Goal: Check status: Check status

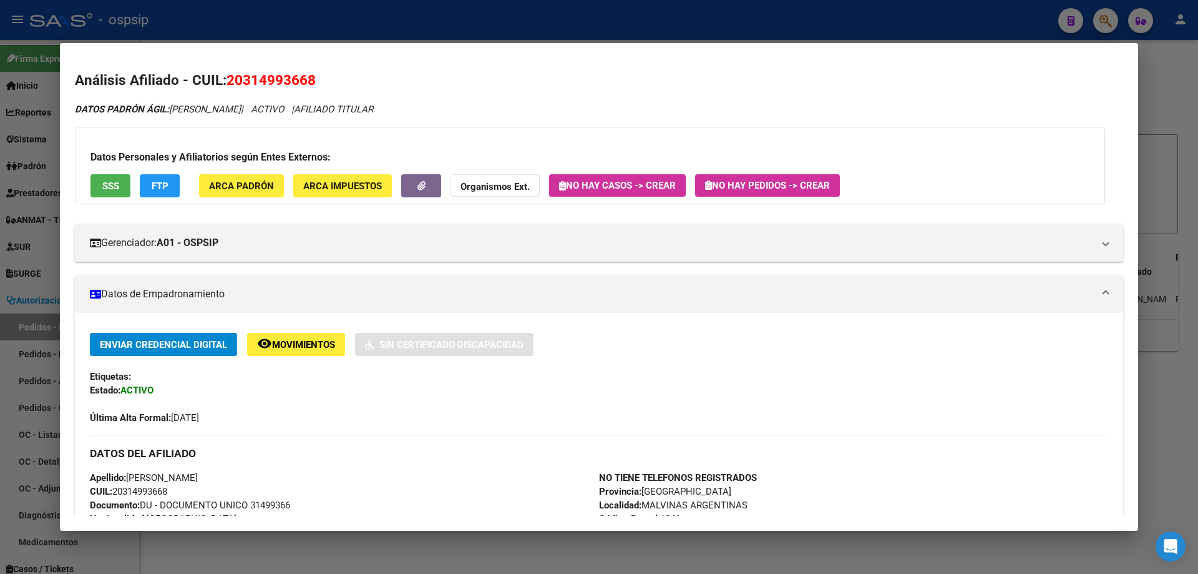
scroll to position [211, 0]
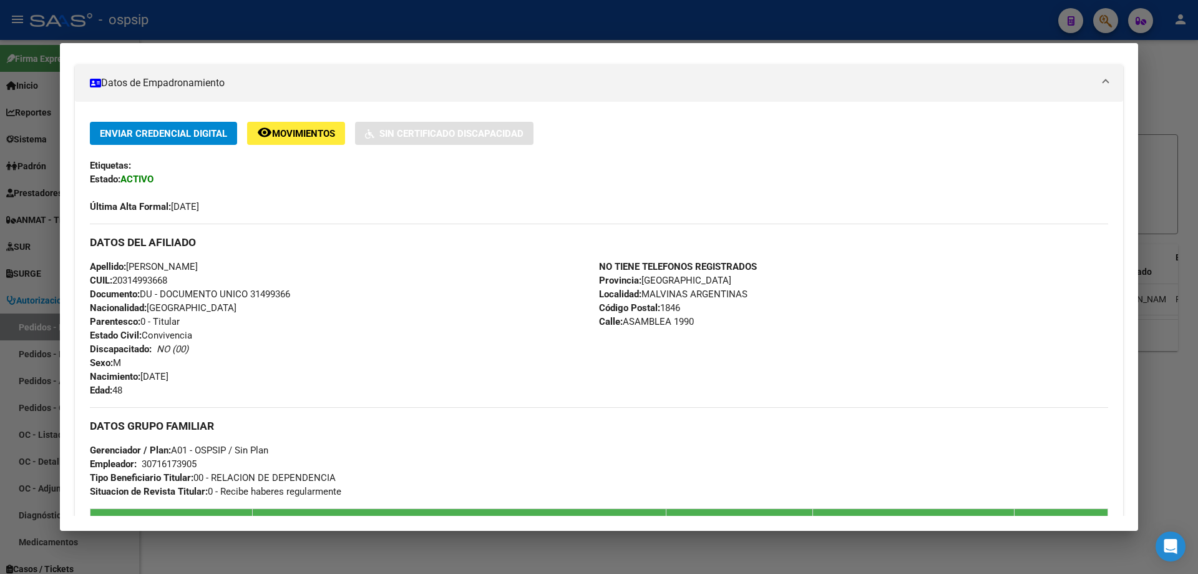
click at [300, 21] on div at bounding box center [599, 287] width 1198 height 574
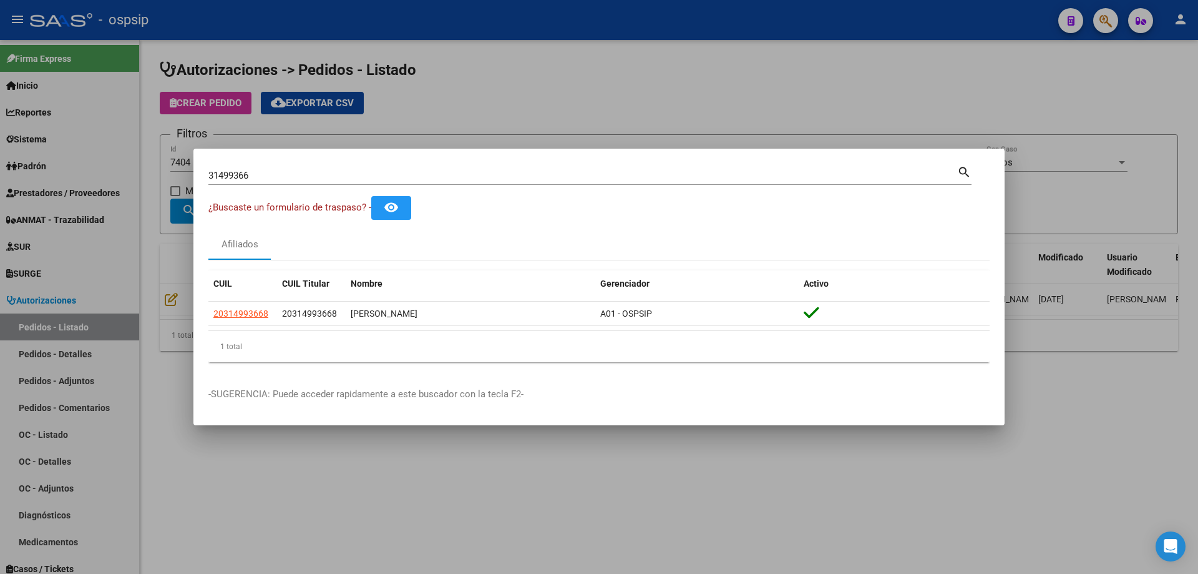
drag, startPoint x: 327, startPoint y: 182, endPoint x: 2, endPoint y: 109, distance: 333.3
click at [2, 109] on div "31499366 Buscar (apellido, dni, cuil, nro traspaso, cuit, obra social) search ¿…" at bounding box center [599, 287] width 1198 height 574
click at [271, 170] on input "31499366" at bounding box center [582, 175] width 749 height 11
drag, startPoint x: 278, startPoint y: 174, endPoint x: 170, endPoint y: 154, distance: 109.2
click at [170, 155] on div "31499366 Buscar (apellido, dni, cuil, nro traspaso, cuit, obra social) search ¿…" at bounding box center [599, 287] width 1198 height 574
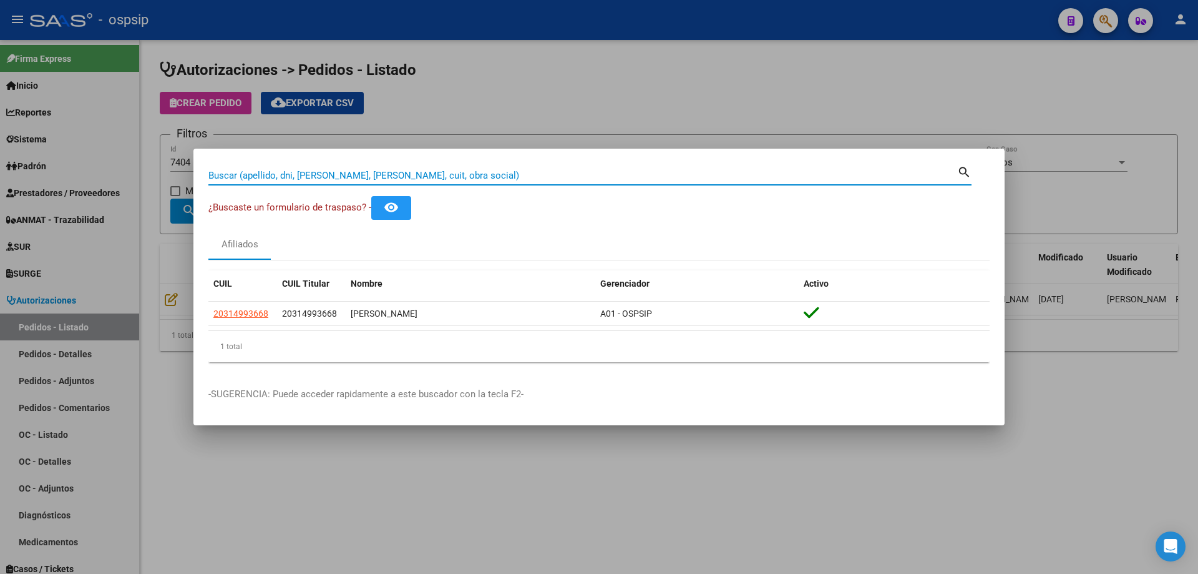
paste input "57766147"
type input "57766147"
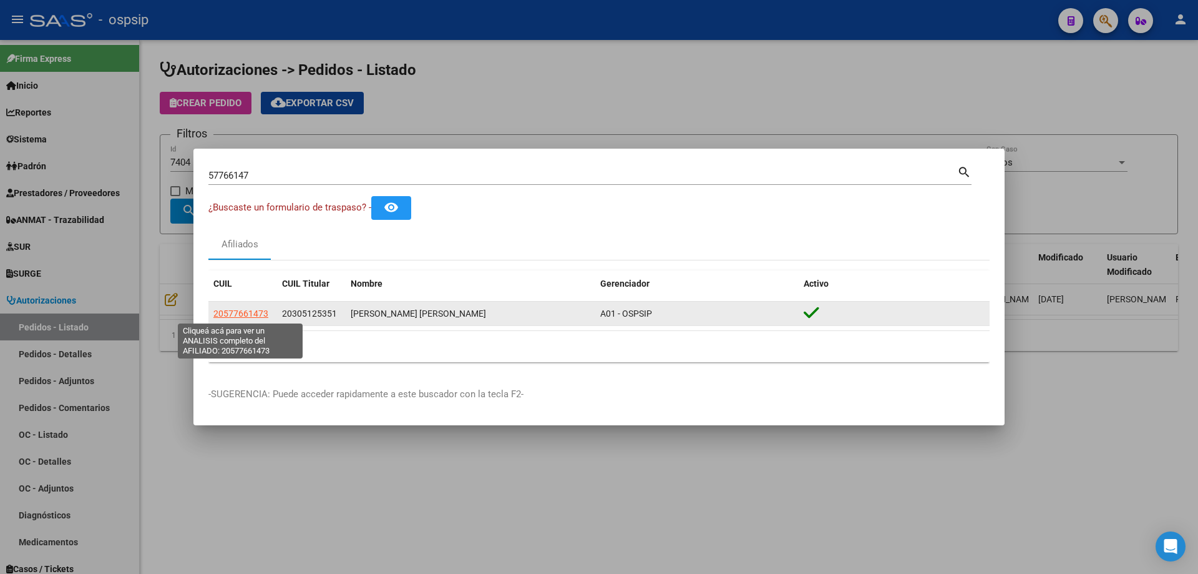
click at [239, 316] on span "20577661473" at bounding box center [240, 313] width 55 height 10
type textarea "20577661473"
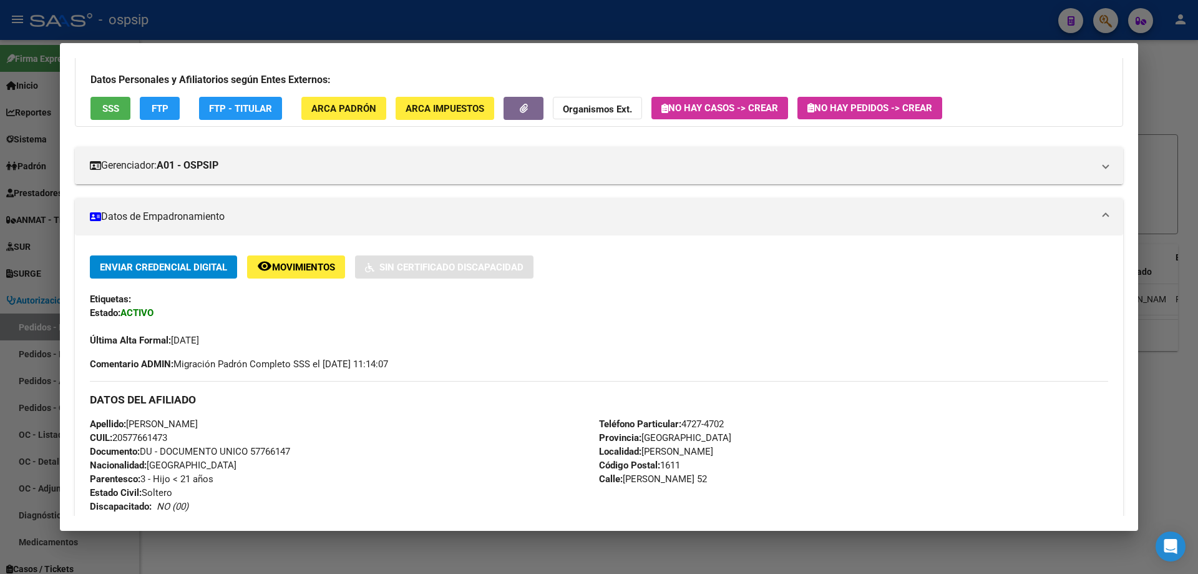
scroll to position [179, 0]
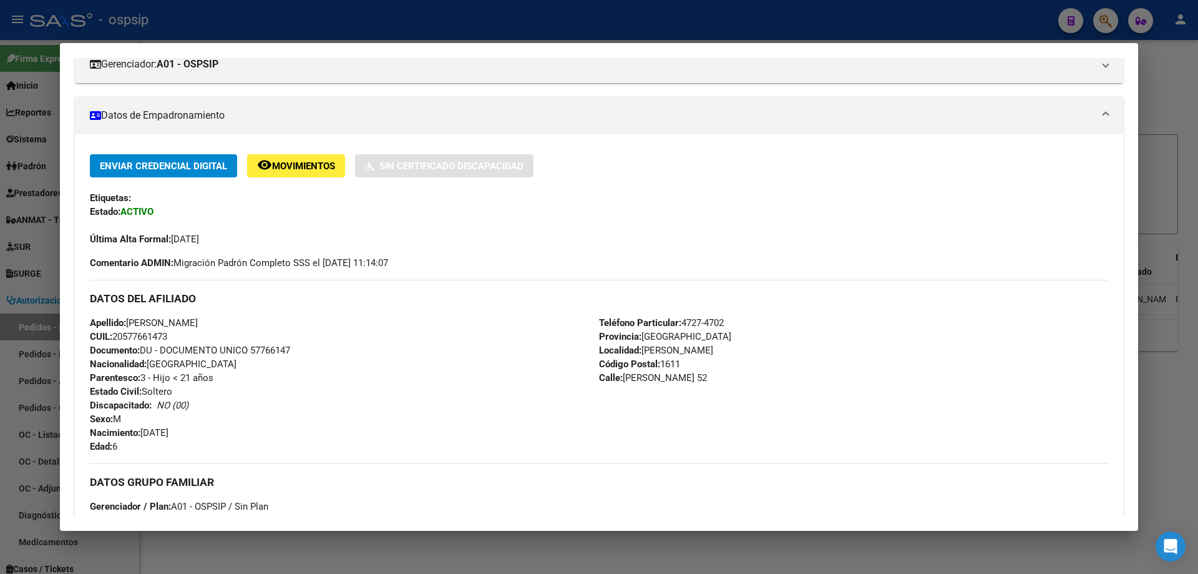
drag, startPoint x: 129, startPoint y: 318, endPoint x: 330, endPoint y: 323, distance: 201.7
click at [330, 323] on div "Apellido: [PERSON_NAME] CUIL: 20577661473 Documento: DU - DOCUMENTO UNICO 57766…" at bounding box center [344, 384] width 509 height 137
copy span "[PERSON_NAME]"
click at [272, 22] on div at bounding box center [599, 287] width 1198 height 574
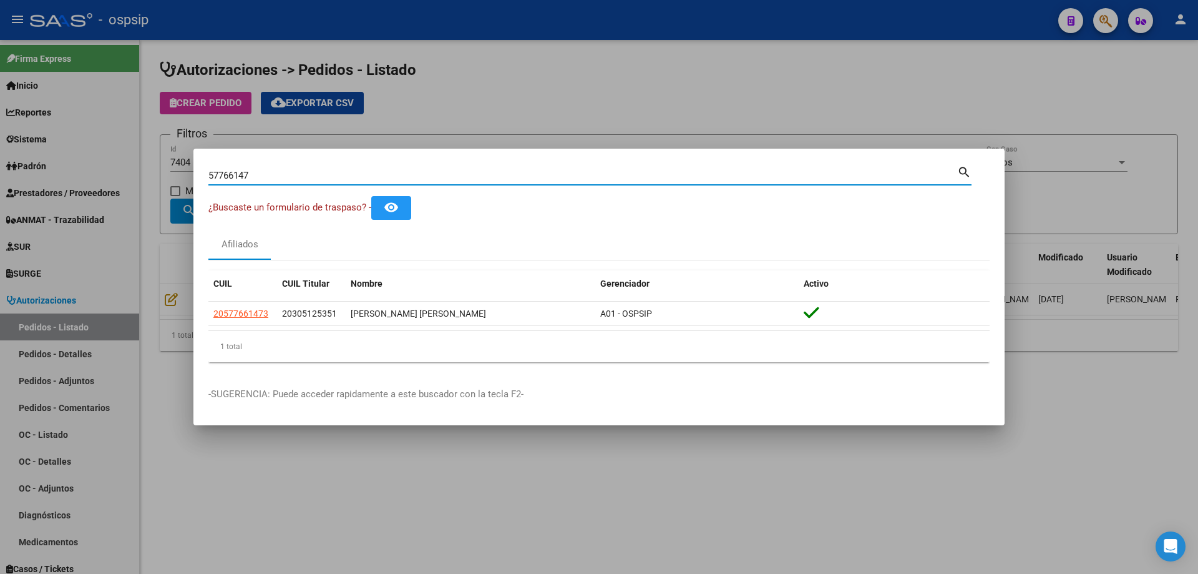
drag, startPoint x: 268, startPoint y: 175, endPoint x: 64, endPoint y: 126, distance: 209.4
click at [64, 127] on div "57766147 Buscar (apellido, dni, cuil, nro traspaso, cuit, obra social) search ¿…" at bounding box center [599, 287] width 1198 height 574
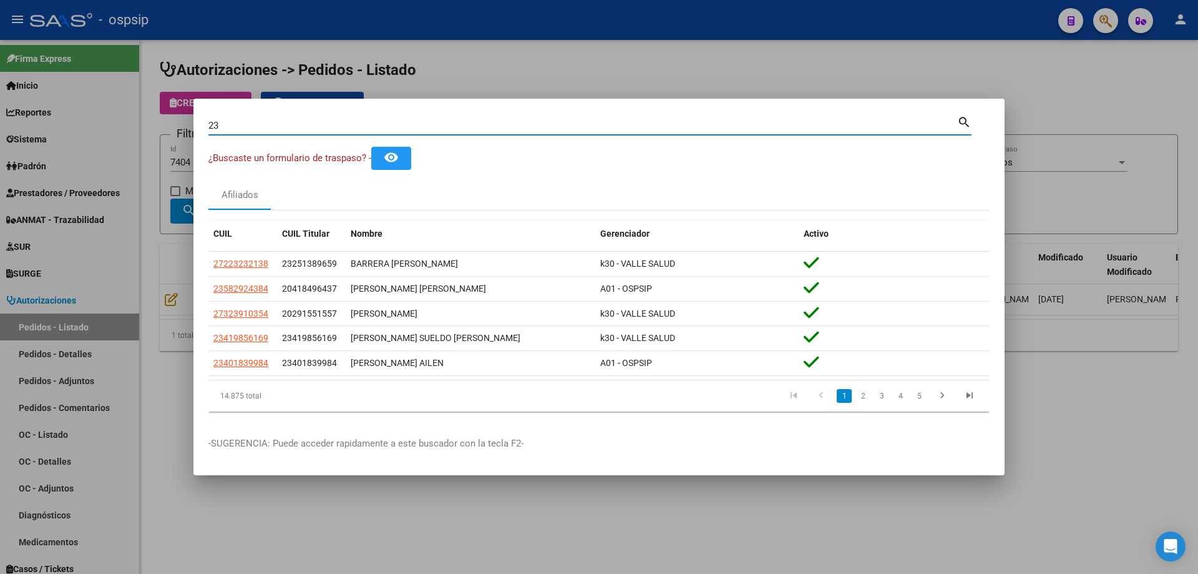
type input "2"
paste input "45007475"
type input "45007475"
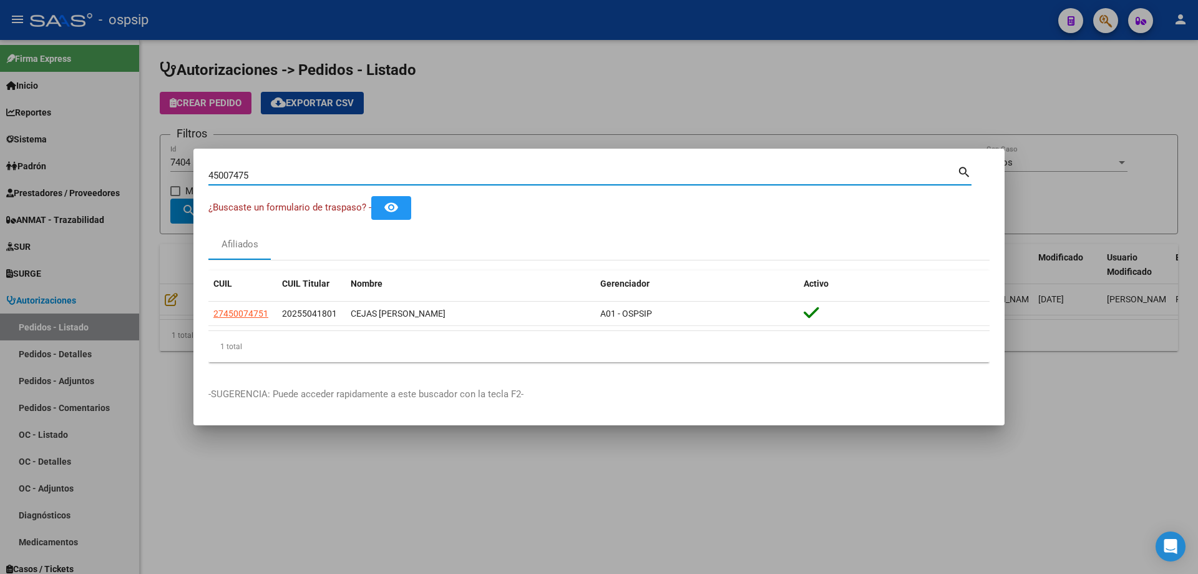
click at [226, 174] on input "45007475" at bounding box center [582, 175] width 749 height 11
click at [518, 94] on div at bounding box center [599, 287] width 1198 height 574
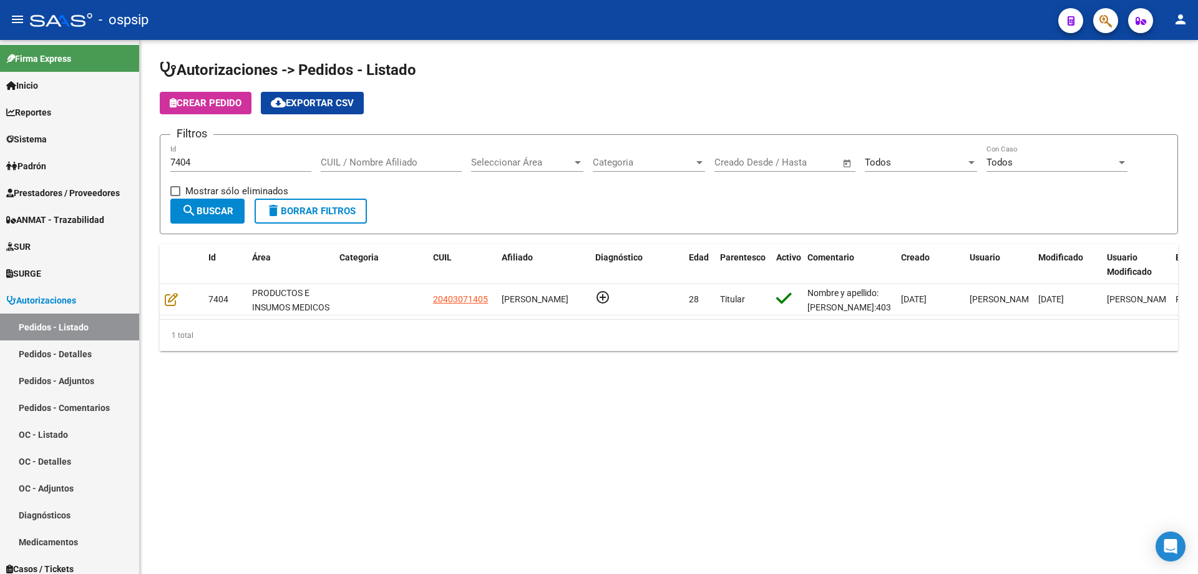
click at [238, 161] on input "7404" at bounding box center [240, 162] width 141 height 11
type input "7"
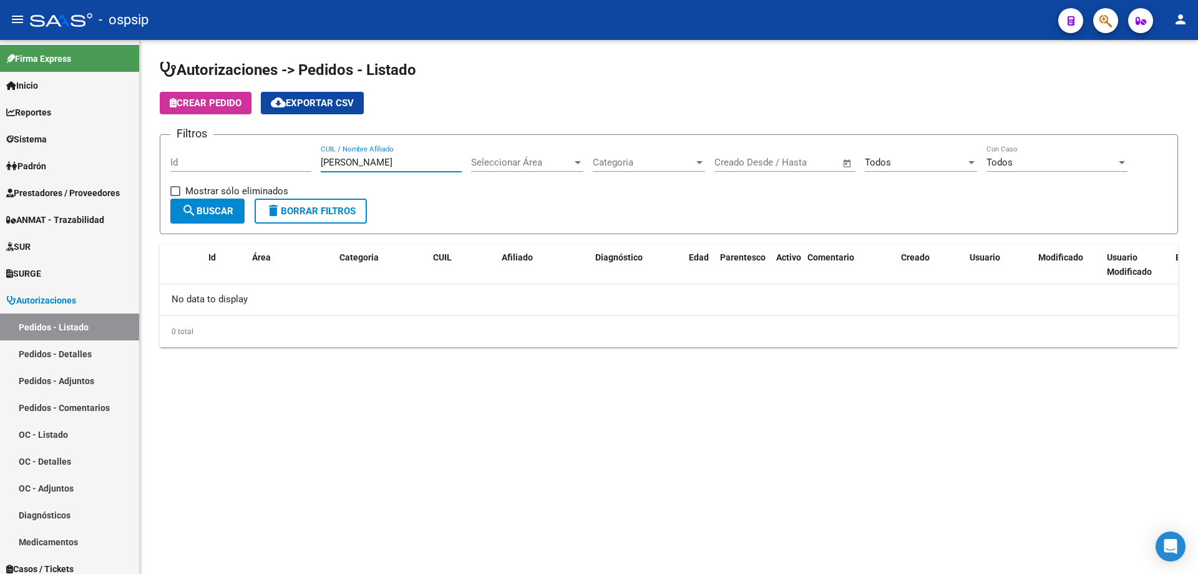
type input "[PERSON_NAME]"
